Goal: Task Accomplishment & Management: Complete application form

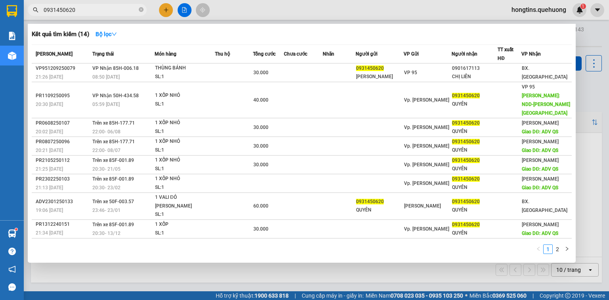
click at [108, 11] on input "0931450620" at bounding box center [91, 10] width 94 height 9
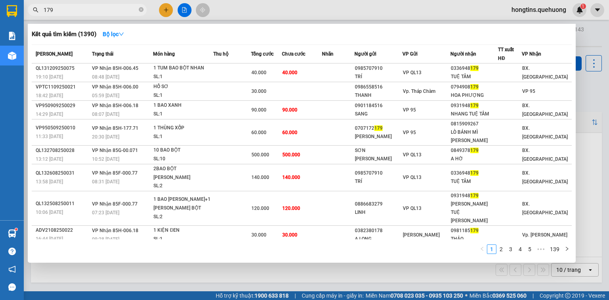
click at [88, 10] on input "179" at bounding box center [91, 10] width 94 height 9
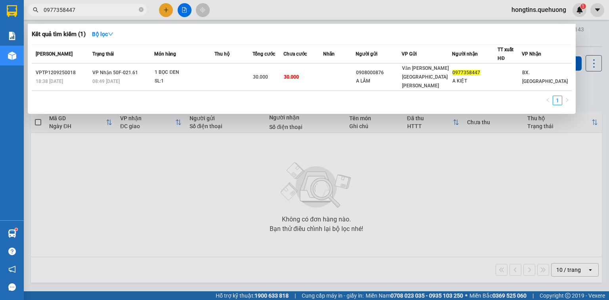
type input "0977358447"
click at [473, 165] on div at bounding box center [304, 150] width 609 height 300
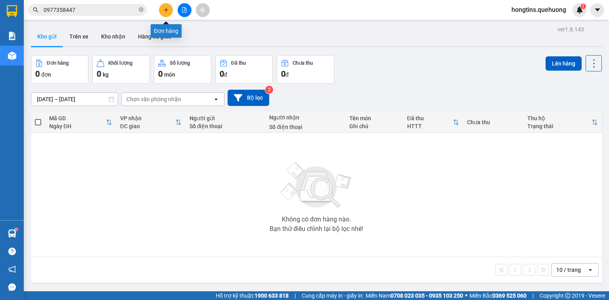
click at [168, 13] on button at bounding box center [166, 10] width 14 height 14
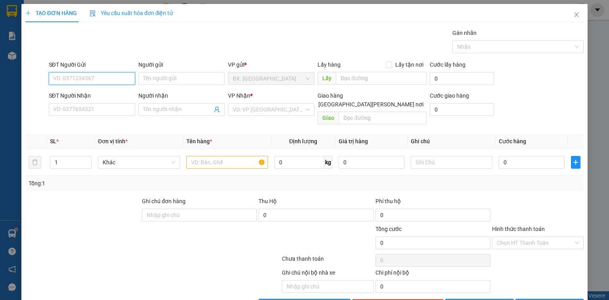
drag, startPoint x: 81, startPoint y: 78, endPoint x: 76, endPoint y: 75, distance: 5.9
click at [80, 77] on input "SĐT Người Gửi" at bounding box center [92, 78] width 86 height 13
click at [74, 81] on input "0968581576" at bounding box center [92, 78] width 86 height 13
click at [108, 76] on input "0968581576" at bounding box center [92, 78] width 86 height 13
type input "0968581576"
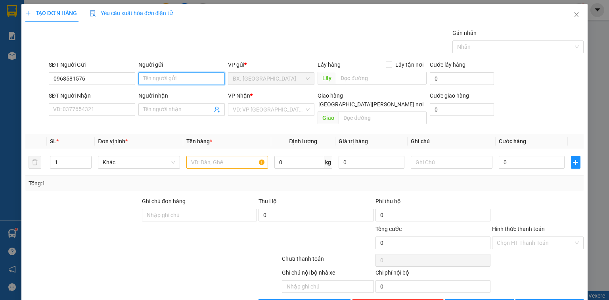
click at [168, 75] on input "Người gửi" at bounding box center [181, 78] width 86 height 13
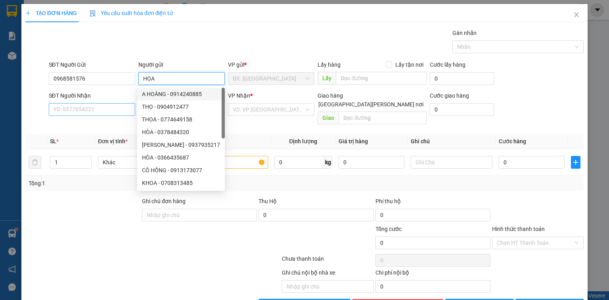
type input "HOA"
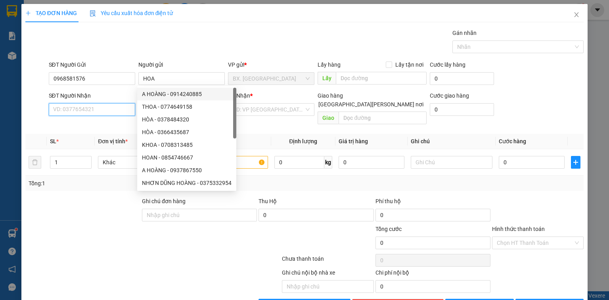
click at [99, 106] on input "SĐT Người Nhận" at bounding box center [92, 109] width 86 height 13
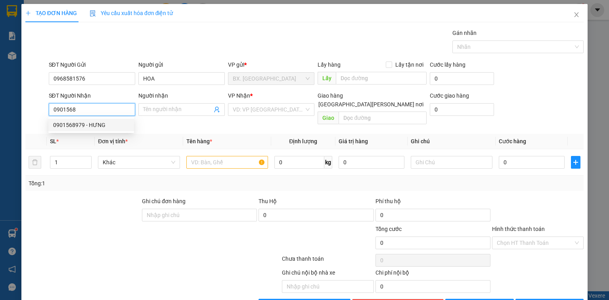
click at [75, 129] on div "0901568979 - HƯNG" at bounding box center [91, 125] width 86 height 13
type input "0901568979"
type input "HƯNG"
type input "30.000"
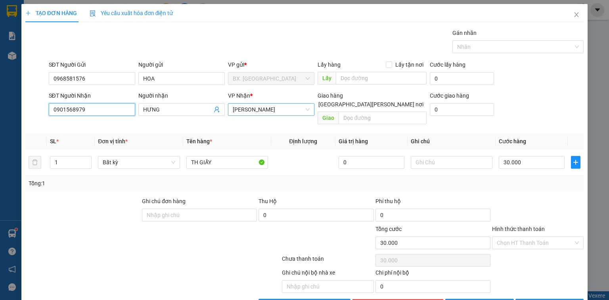
click at [268, 108] on span "[PERSON_NAME]" at bounding box center [271, 109] width 77 height 12
type input "0901568979"
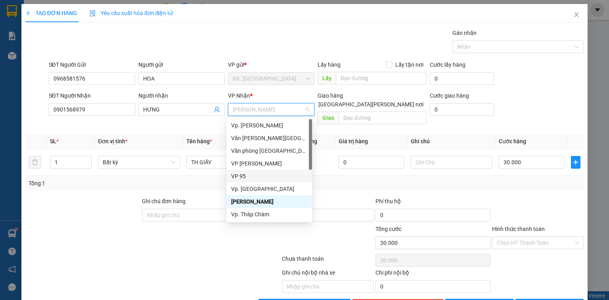
drag, startPoint x: 268, startPoint y: 177, endPoint x: 197, endPoint y: 161, distance: 73.3
click at [268, 176] on div "VP 95" at bounding box center [269, 176] width 76 height 9
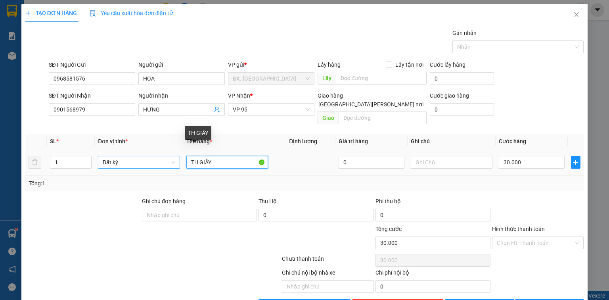
drag, startPoint x: 224, startPoint y: 154, endPoint x: 127, endPoint y: 159, distance: 96.9
click at [127, 159] on tr "1 Bất kỳ TH GIẤY 0 30.000" at bounding box center [304, 162] width 558 height 27
type input "XM 43251"
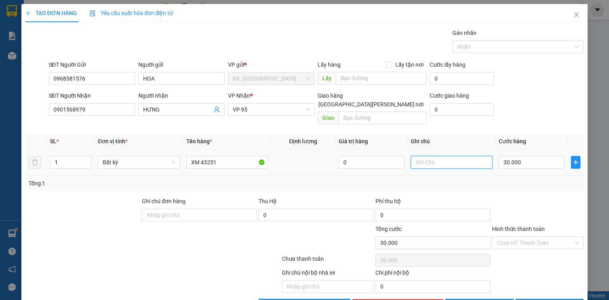
click at [457, 156] on input "text" at bounding box center [452, 162] width 82 height 13
type input "BAO 80"
click at [530, 157] on input "30.000" at bounding box center [532, 162] width 66 height 13
type input "4"
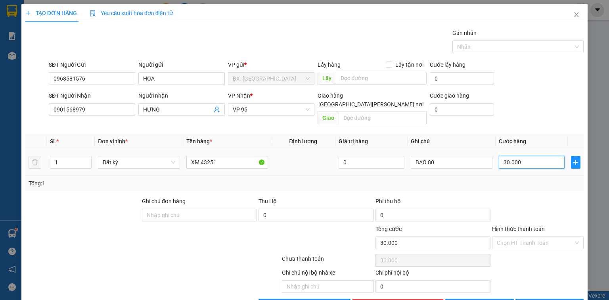
type input "4"
type input "40"
type input "400"
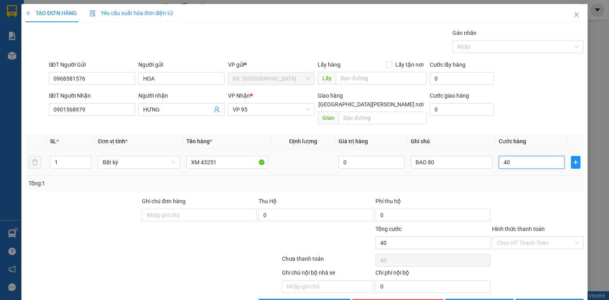
type input "400"
type input "4.000"
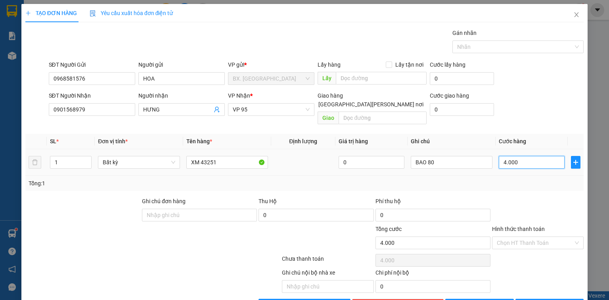
type input "40.000"
type input "400.000"
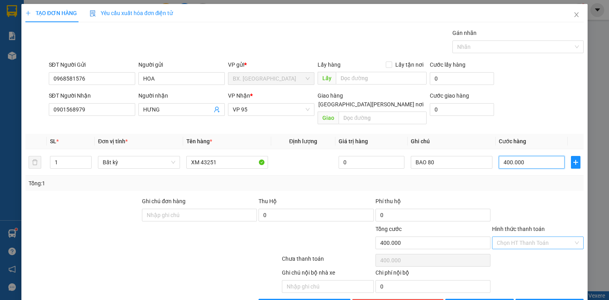
type input "400.000"
click at [525, 237] on input "Hình thức thanh toán" at bounding box center [535, 243] width 77 height 12
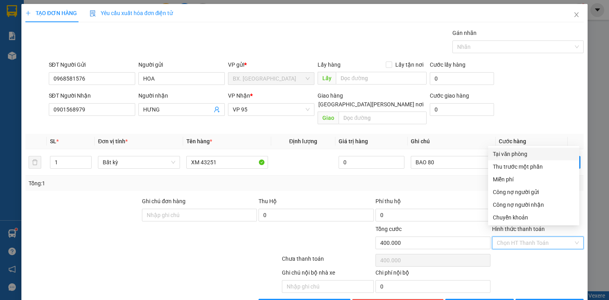
drag, startPoint x: 531, startPoint y: 151, endPoint x: 534, endPoint y: 219, distance: 68.3
click at [531, 154] on div "Tại văn phòng" at bounding box center [534, 153] width 82 height 9
type input "0"
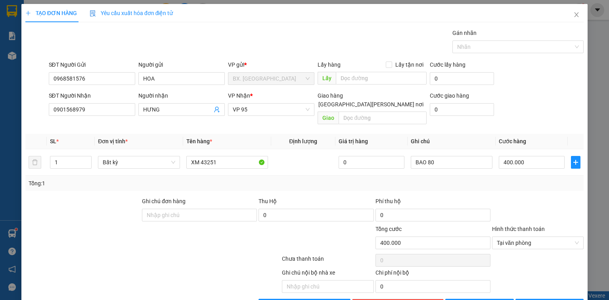
click at [539, 288] on div "Transit Pickup Surcharge Ids Transit Deliver Surcharge Ids Transit Deliver Surc…" at bounding box center [304, 170] width 558 height 283
click at [542, 299] on span "[PERSON_NAME] và In" at bounding box center [558, 305] width 56 height 9
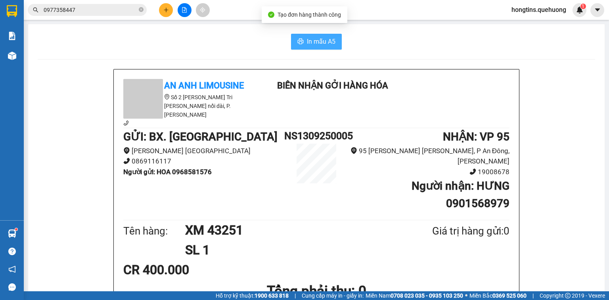
click at [320, 45] on span "In mẫu A5" at bounding box center [321, 41] width 29 height 10
click at [333, 38] on button "In mẫu A5" at bounding box center [316, 42] width 51 height 16
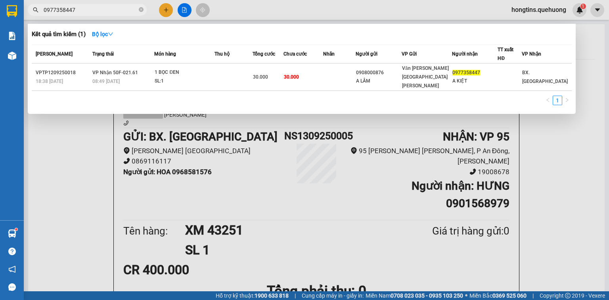
click at [110, 8] on input "0977358447" at bounding box center [91, 10] width 94 height 9
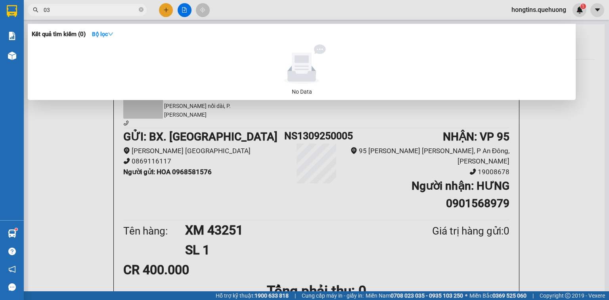
type input "0"
click at [52, 13] on input "033097539" at bounding box center [91, 10] width 94 height 9
click at [62, 12] on input "033097539" at bounding box center [91, 10] width 94 height 9
click at [52, 13] on input "033097539" at bounding box center [91, 10] width 94 height 9
click at [60, 13] on input "033097539" at bounding box center [91, 10] width 94 height 9
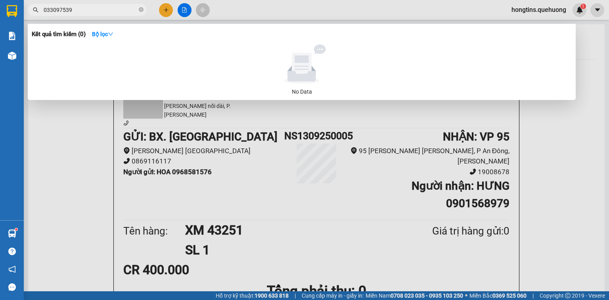
click at [77, 13] on input "033097539" at bounding box center [91, 10] width 94 height 9
click at [53, 12] on input "033097539" at bounding box center [91, 10] width 94 height 9
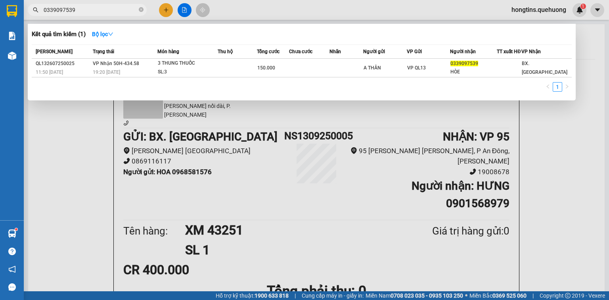
click at [58, 12] on input "0339097539" at bounding box center [91, 10] width 94 height 9
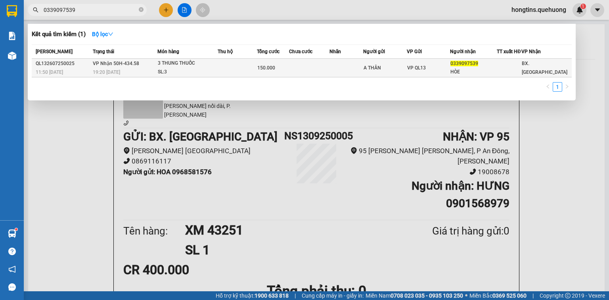
type input "0339097539"
click at [184, 74] on div "SL: 3" at bounding box center [187, 72] width 59 height 9
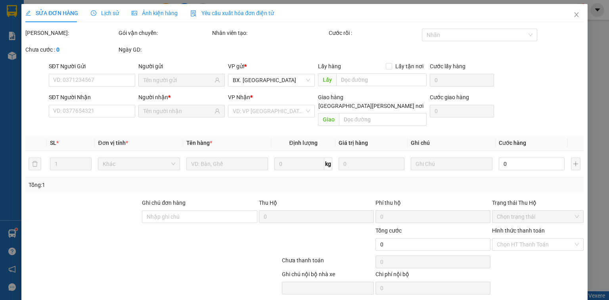
type input "A THÂN"
type input "0339097539"
type input "HÒE"
type input "150.000"
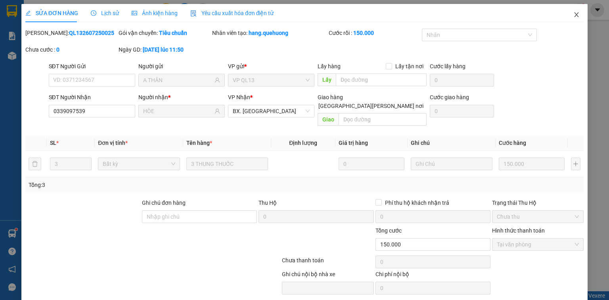
click at [576, 17] on span "Close" at bounding box center [576, 15] width 22 height 22
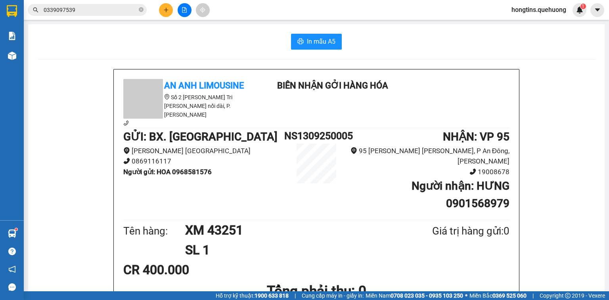
click at [105, 6] on input "0339097539" at bounding box center [91, 10] width 94 height 9
